Goal: Book appointment/travel/reservation

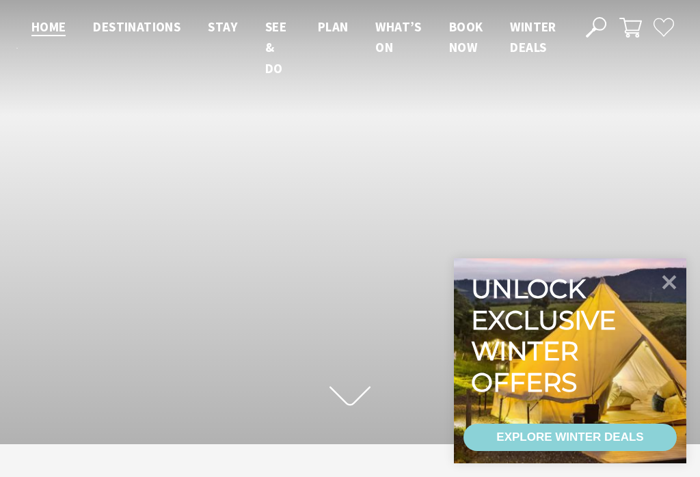
click at [678, 281] on icon at bounding box center [669, 282] width 29 height 29
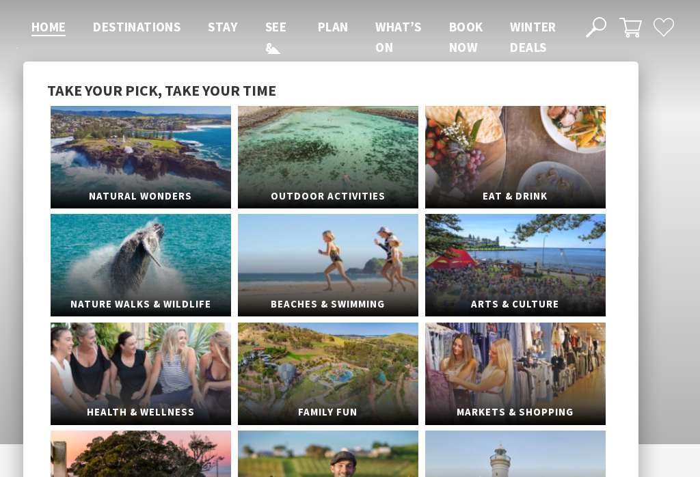
click at [277, 34] on span "See & Do" at bounding box center [275, 47] width 21 height 58
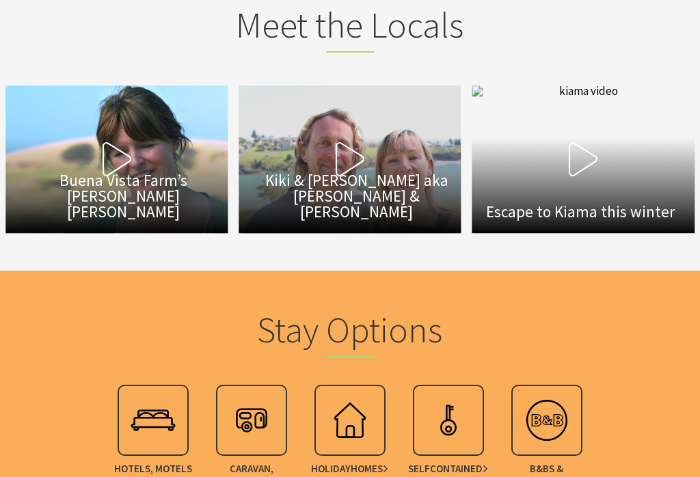
scroll to position [3943, 0]
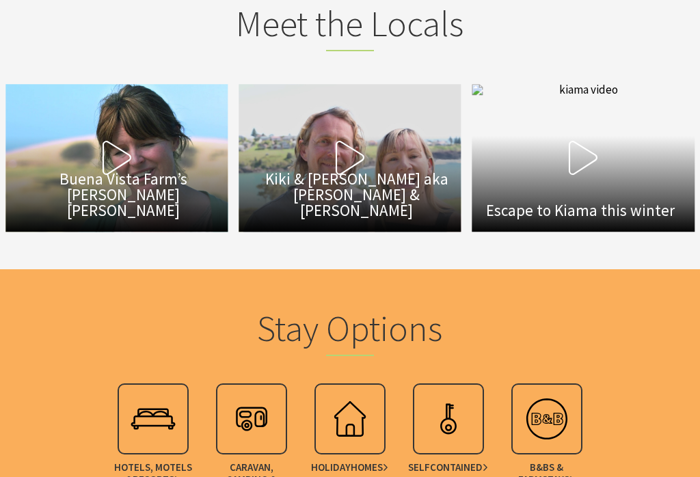
click at [156, 392] on img at bounding box center [153, 419] width 55 height 55
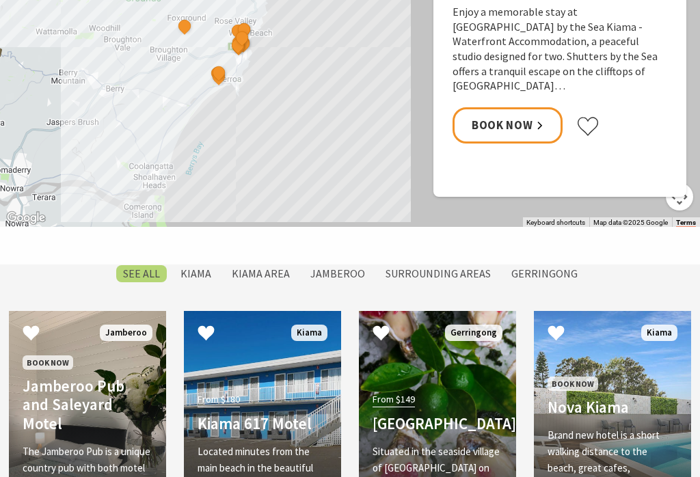
scroll to position [849, 0]
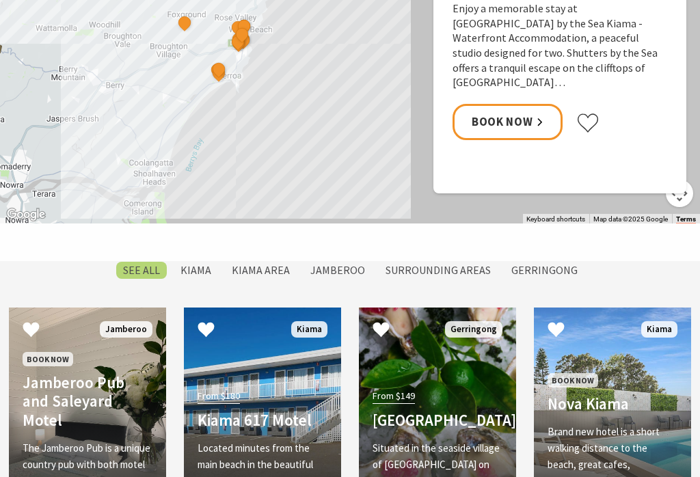
click at [200, 269] on label "Kiama" at bounding box center [196, 270] width 44 height 17
click at [0, 0] on input "Kiama" at bounding box center [0, 0] width 0 height 0
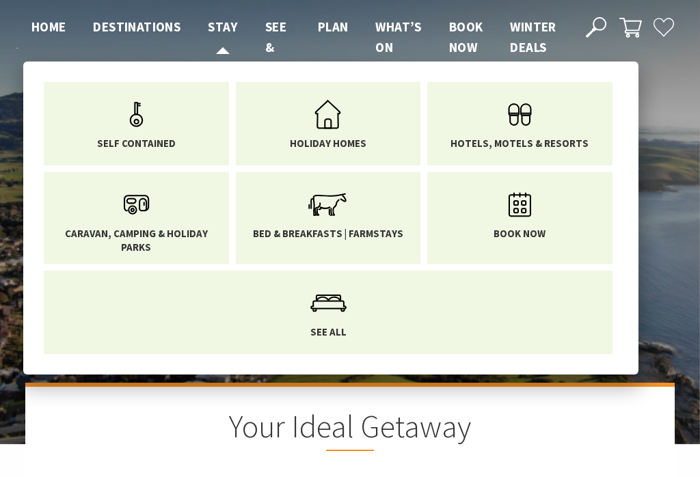
click at [230, 31] on span "Stay" at bounding box center [223, 26] width 30 height 16
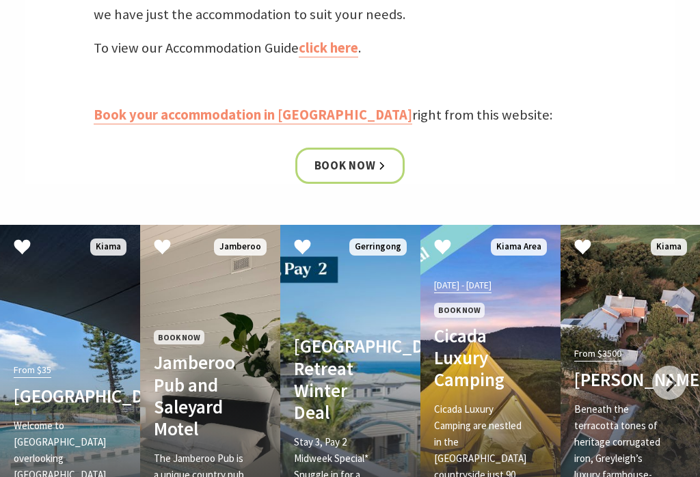
scroll to position [570, 0]
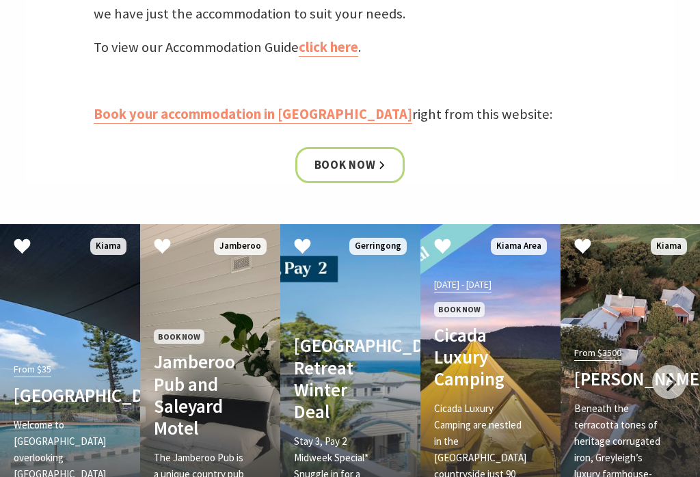
click at [676, 384] on div at bounding box center [669, 382] width 34 height 34
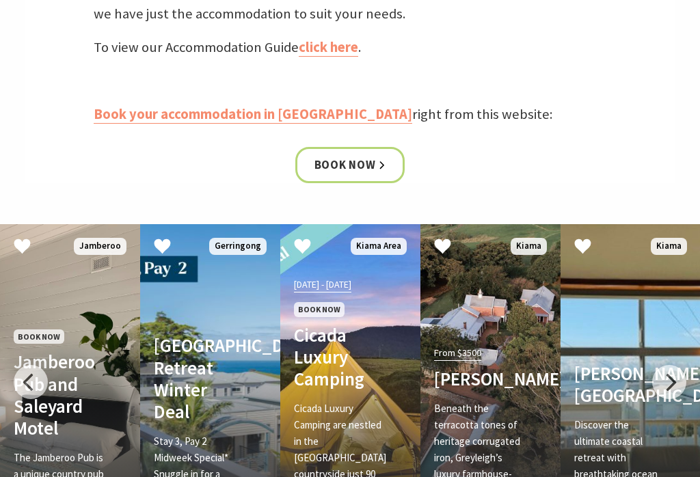
click at [677, 373] on div at bounding box center [669, 382] width 34 height 34
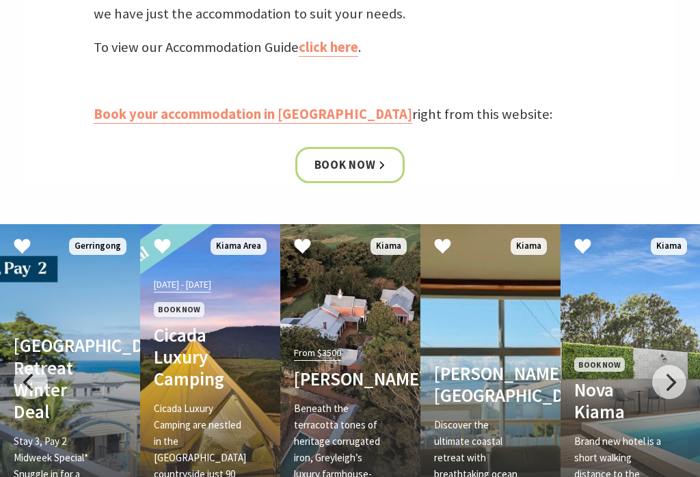
click at [679, 375] on div at bounding box center [669, 382] width 34 height 34
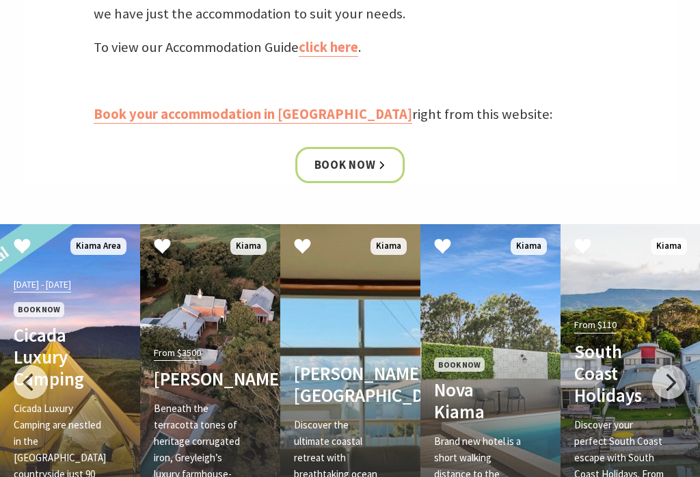
click at [678, 379] on div at bounding box center [669, 382] width 34 height 34
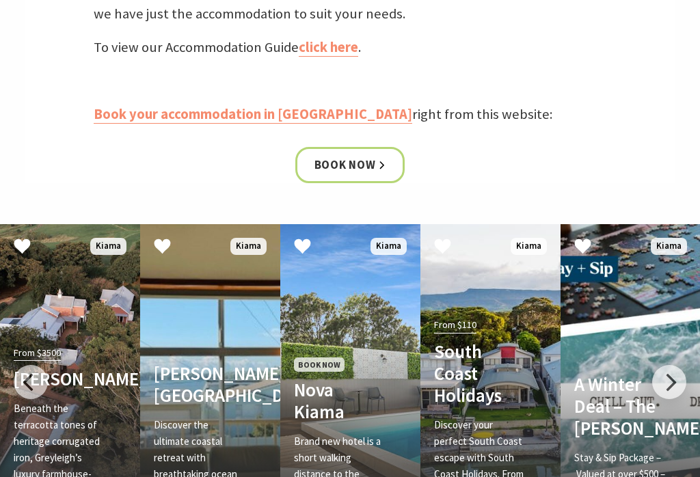
click at [679, 371] on div at bounding box center [669, 382] width 34 height 34
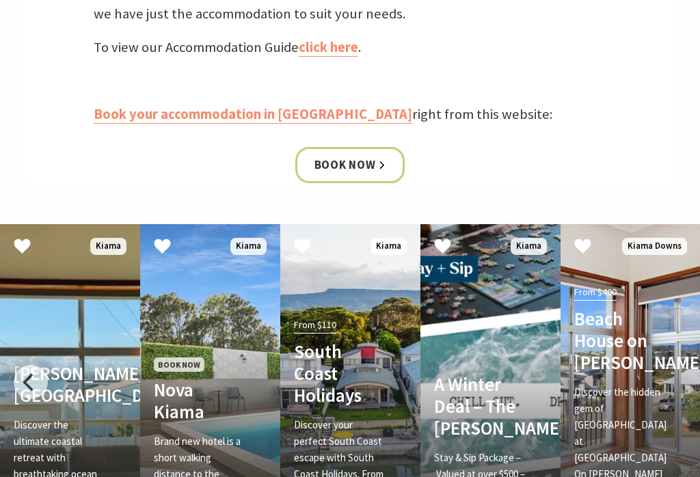
click at [688, 372] on link "From $400 Beach House on [PERSON_NAME] Discover the hidden gem of [GEOGRAPHIC_D…" at bounding box center [631, 388] width 140 height 328
